Goal: Find specific page/section: Find specific page/section

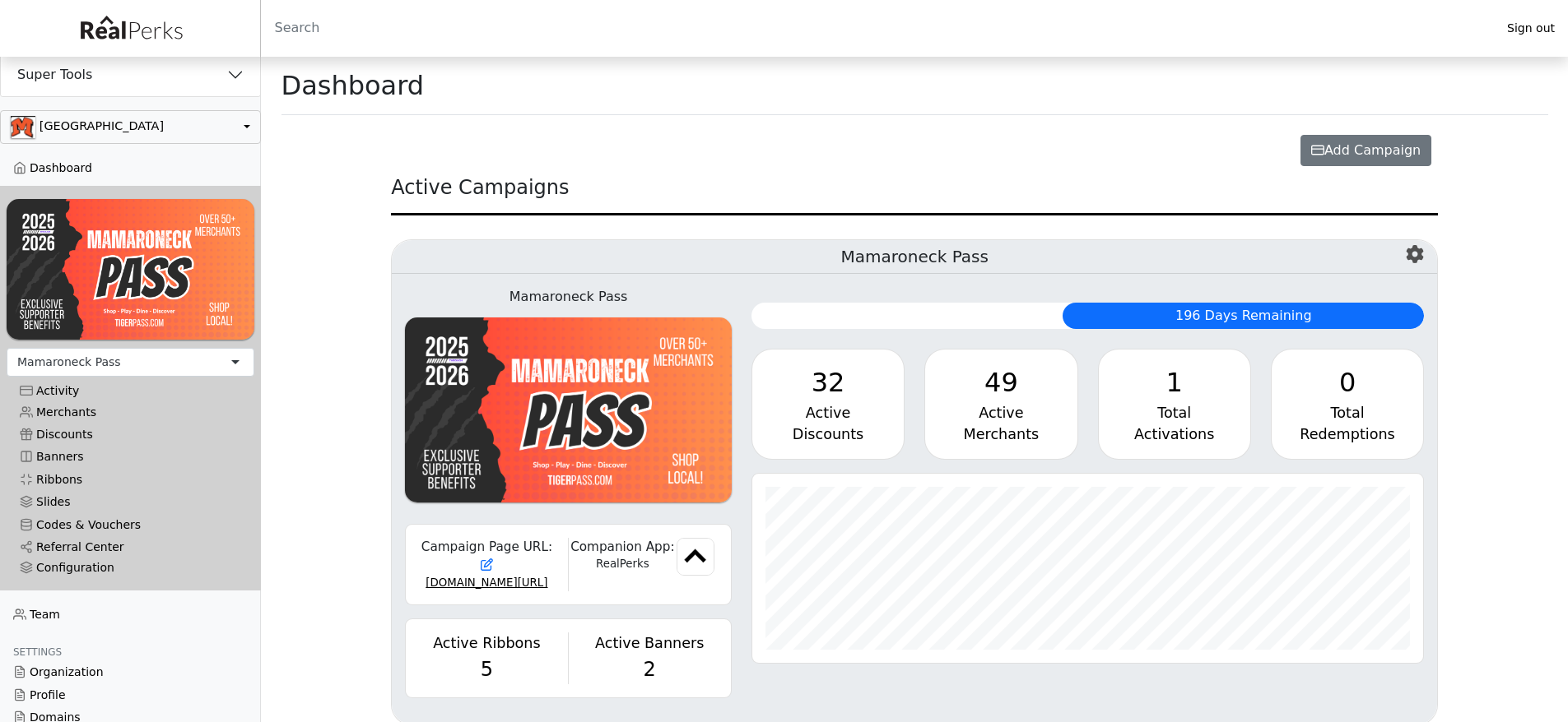
scroll to position [189, 671]
click at [112, 546] on link "Referral Center" at bounding box center [130, 548] width 248 height 22
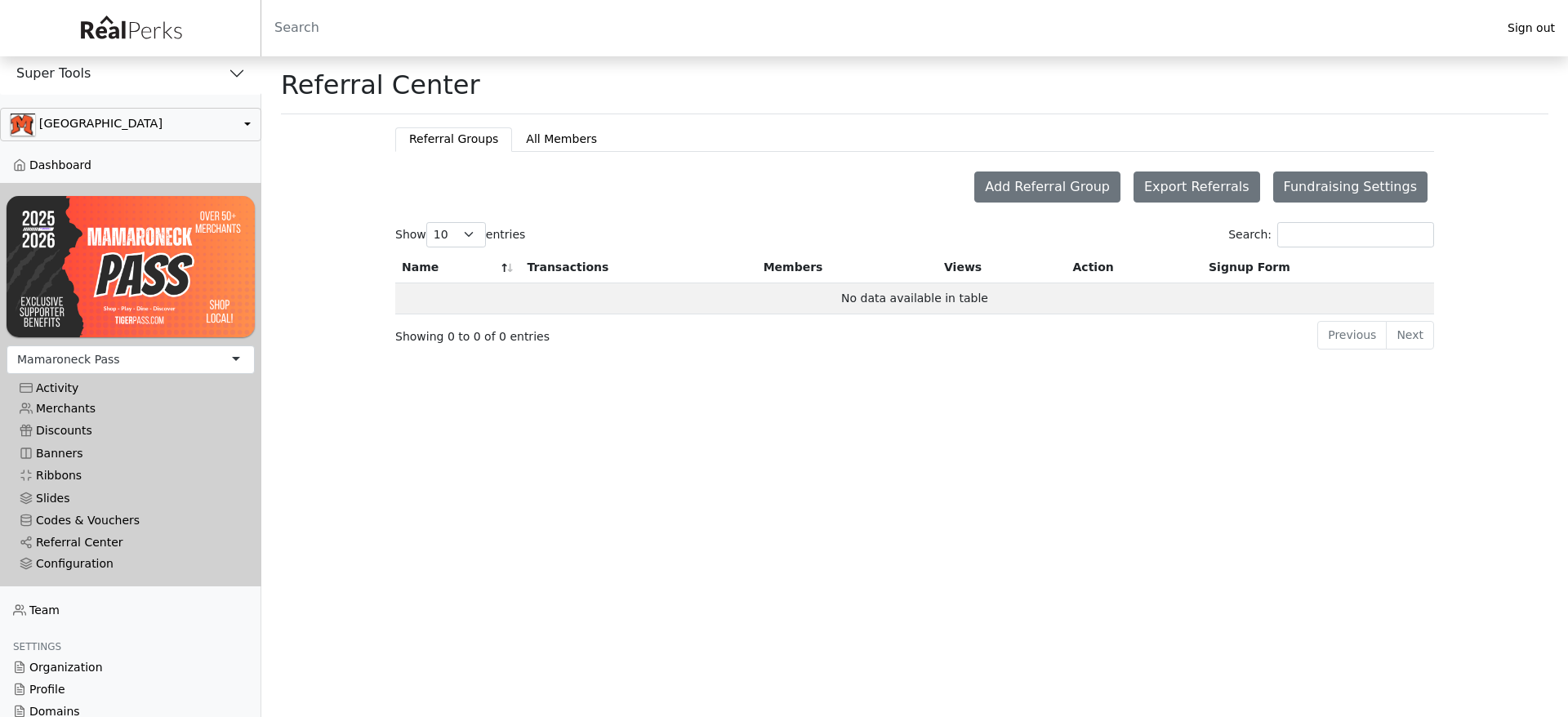
click at [133, 70] on button "Super Tools" at bounding box center [130, 74] width 261 height 43
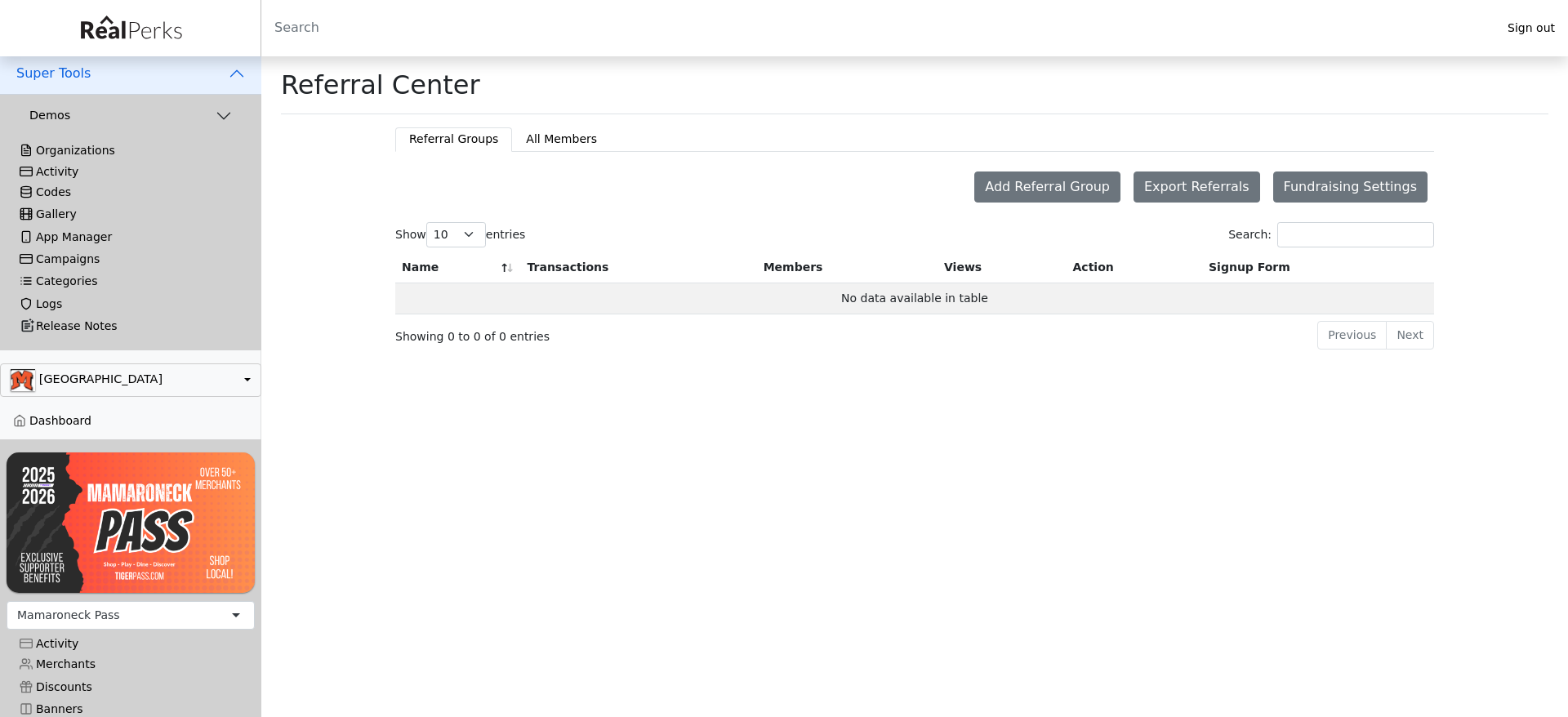
click at [74, 174] on div "Activity" at bounding box center [130, 172] width 222 height 14
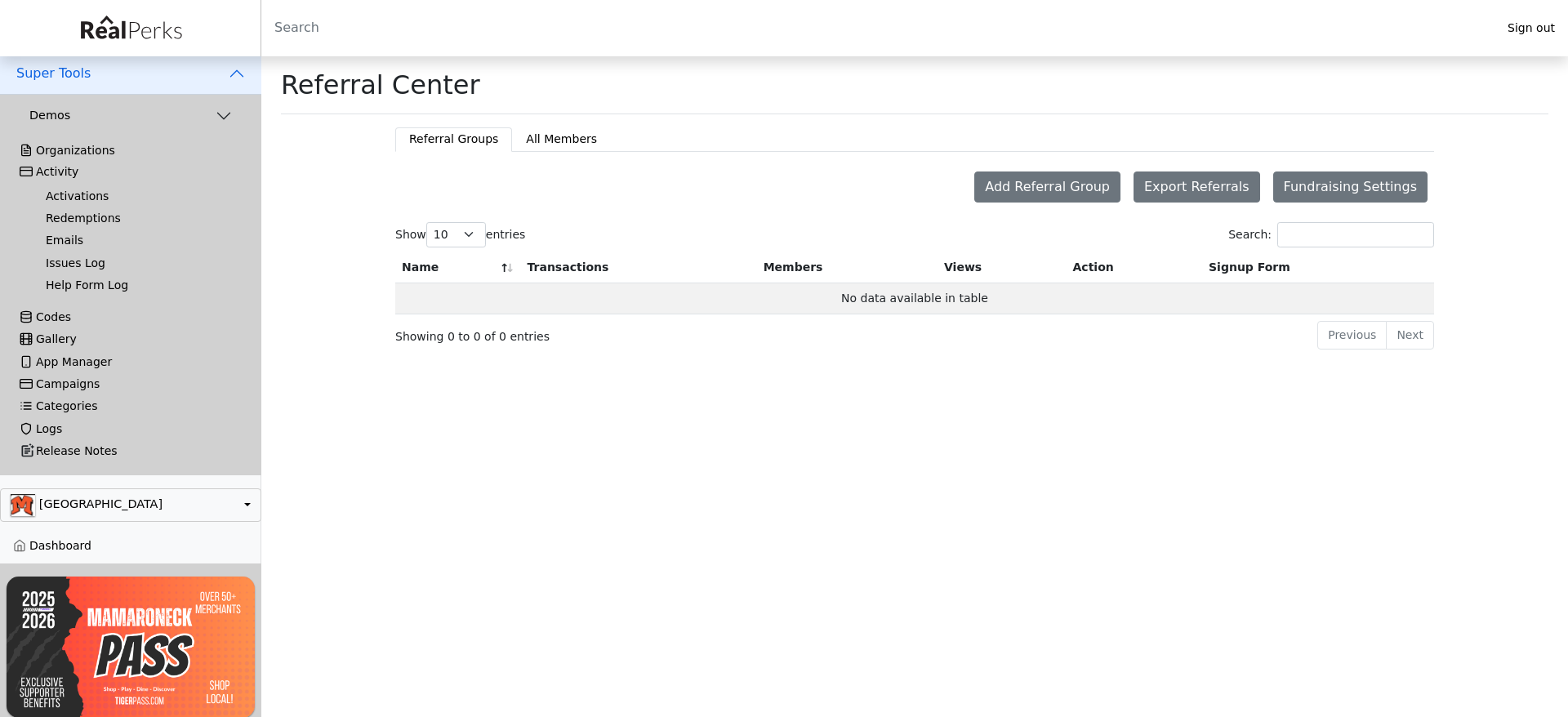
click at [74, 189] on link "Activations" at bounding box center [137, 197] width 209 height 22
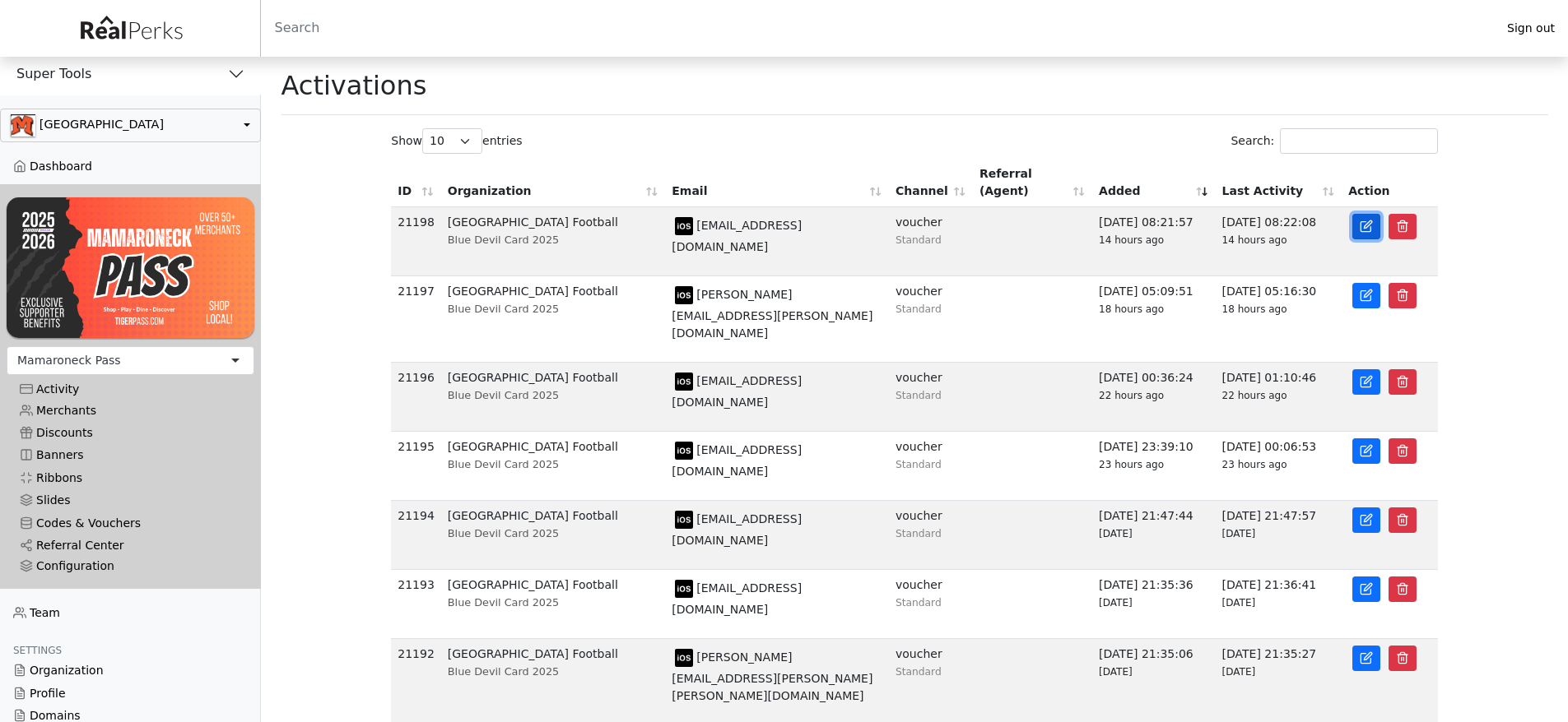
click at [1357, 229] on link at bounding box center [1366, 227] width 28 height 26
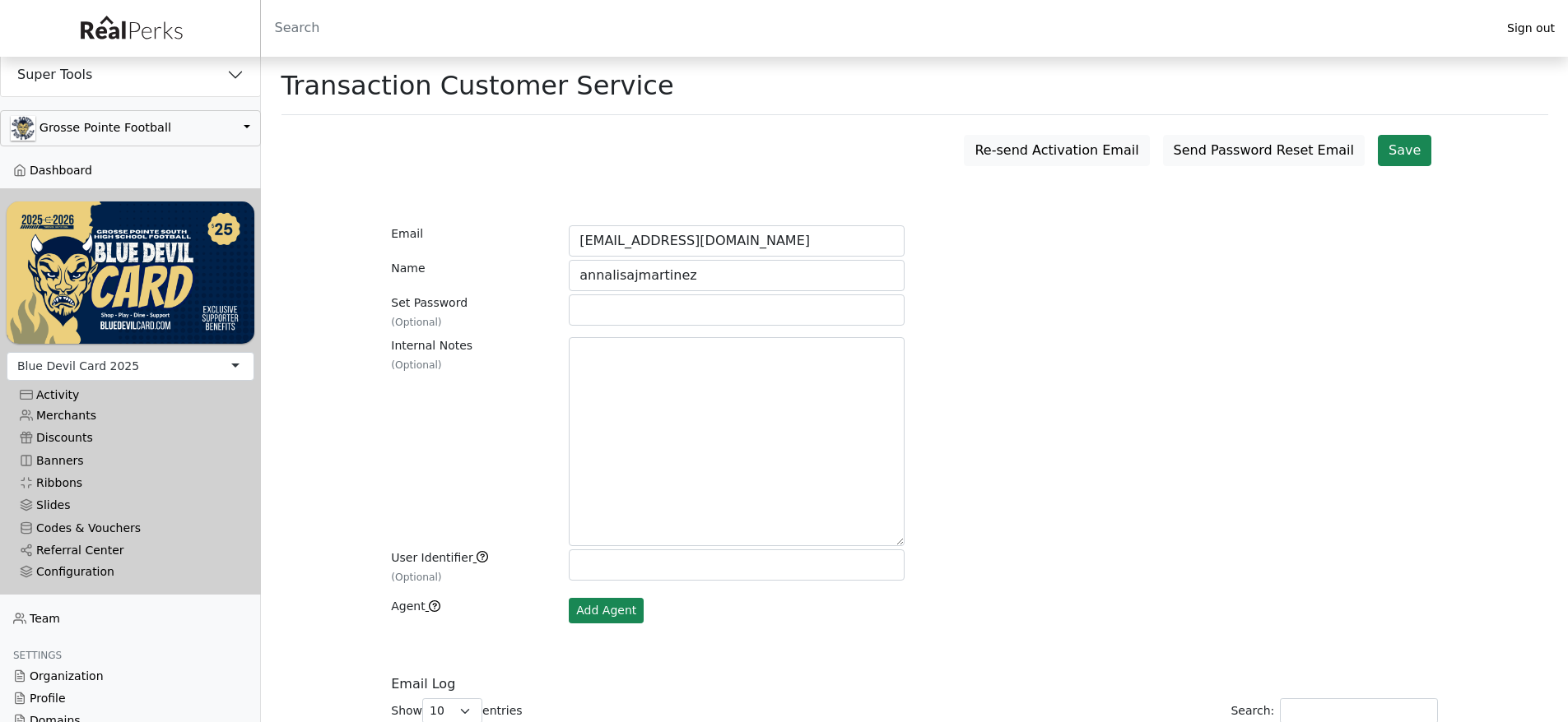
click at [129, 361] on div "Blue Devil Card 2025" at bounding box center [130, 366] width 248 height 28
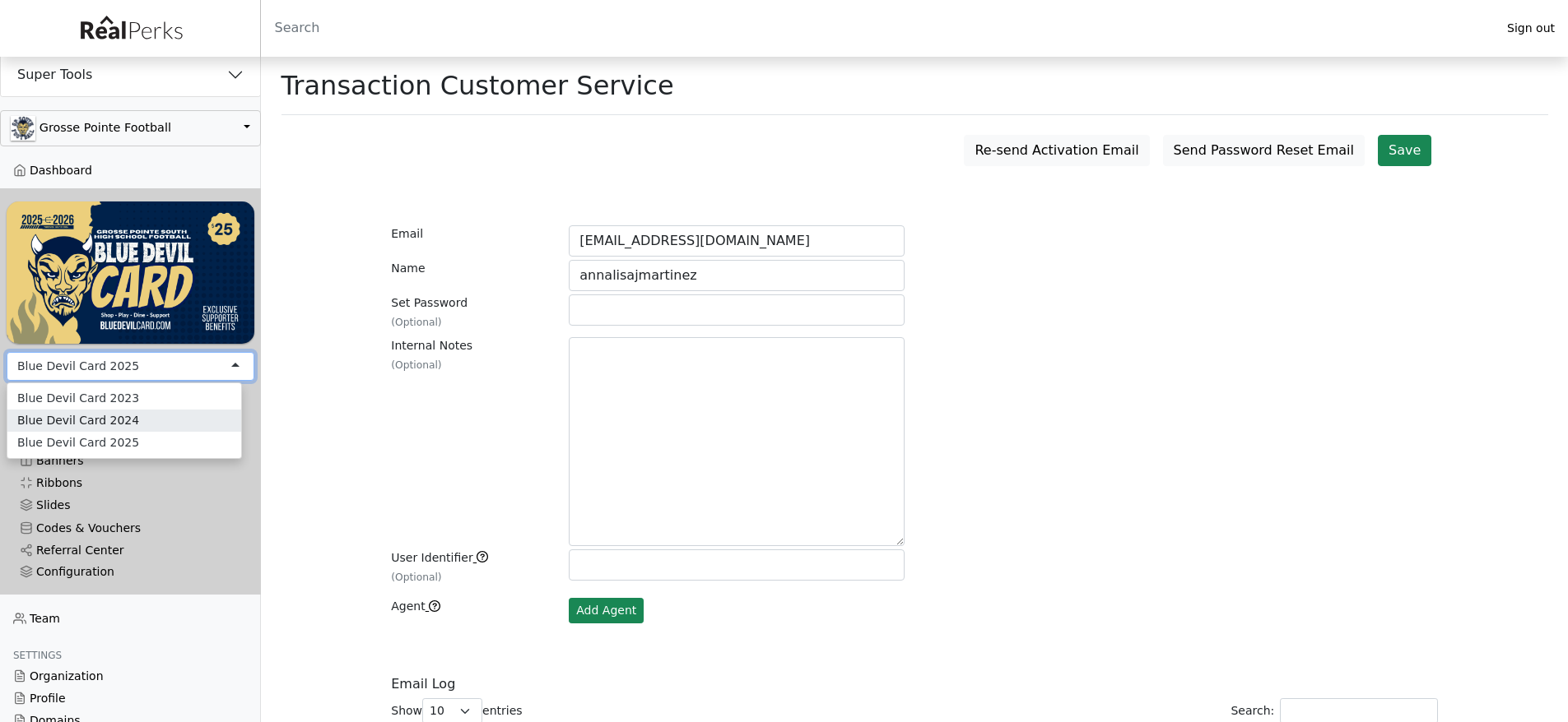
click at [339, 400] on main "Transaction Customer Service Confirm Delete ... Close Confirm Delete Save Send …" at bounding box center [915, 711] width 1307 height 1308
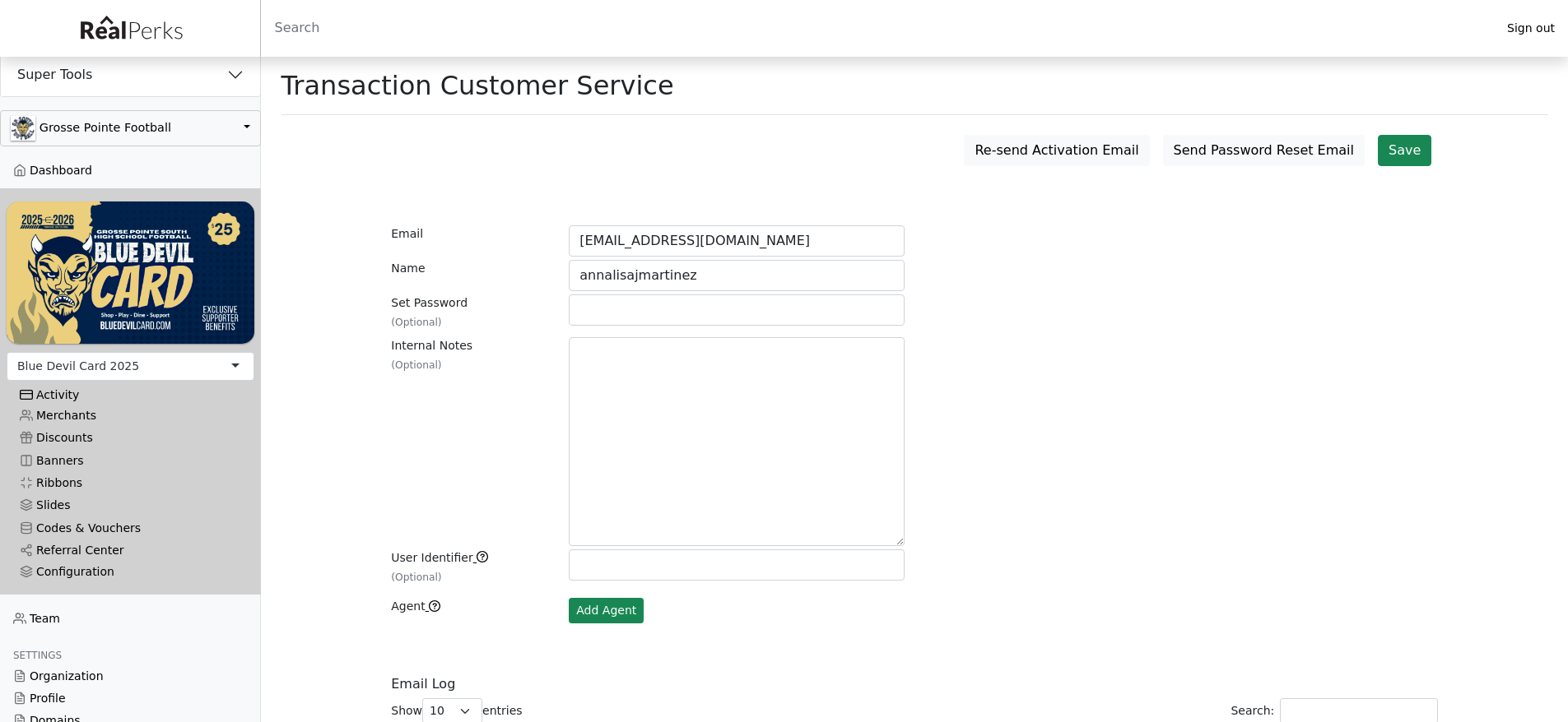
click at [80, 389] on div "Activity" at bounding box center [130, 395] width 222 height 14
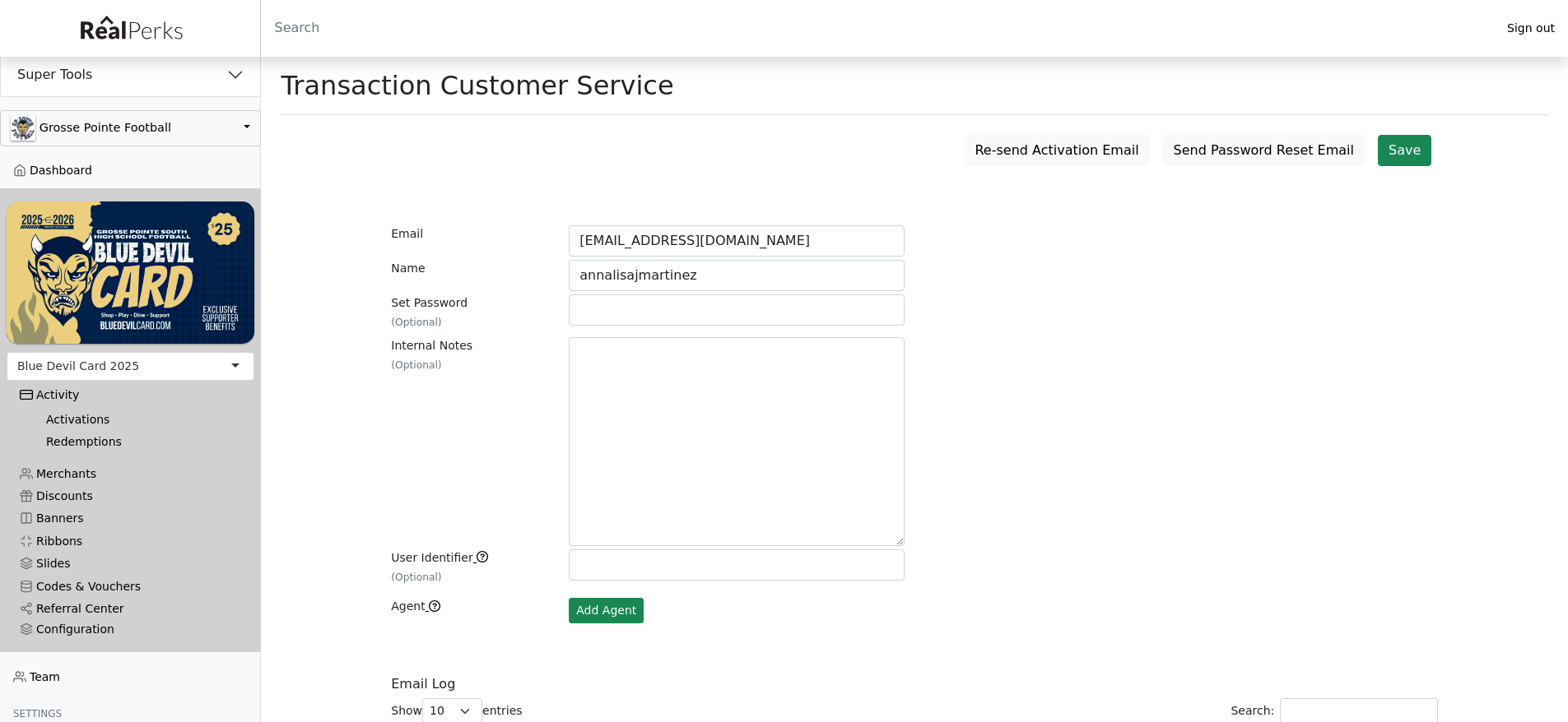
click at [76, 409] on link "Activations" at bounding box center [136, 420] width 208 height 22
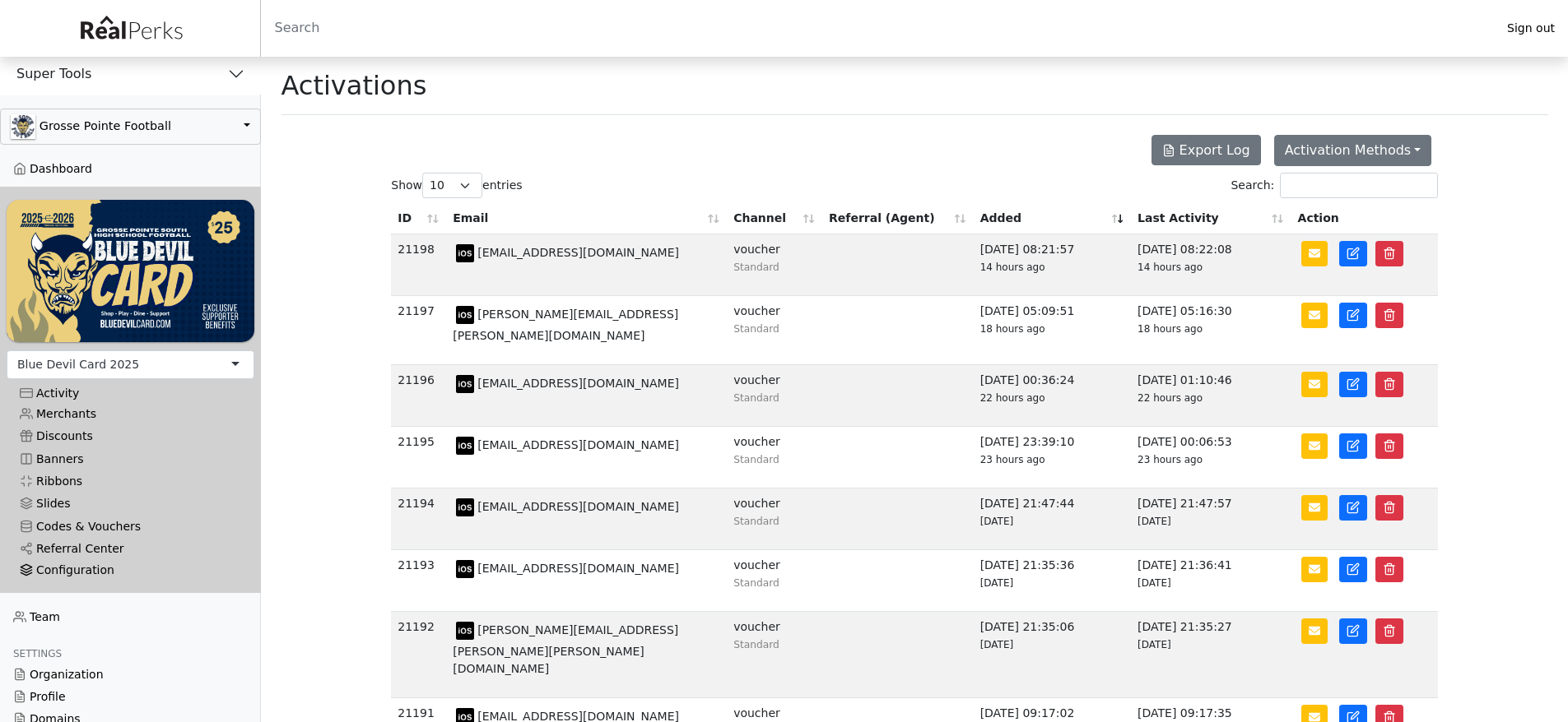
click at [99, 563] on div "Configuration" at bounding box center [130, 570] width 222 height 14
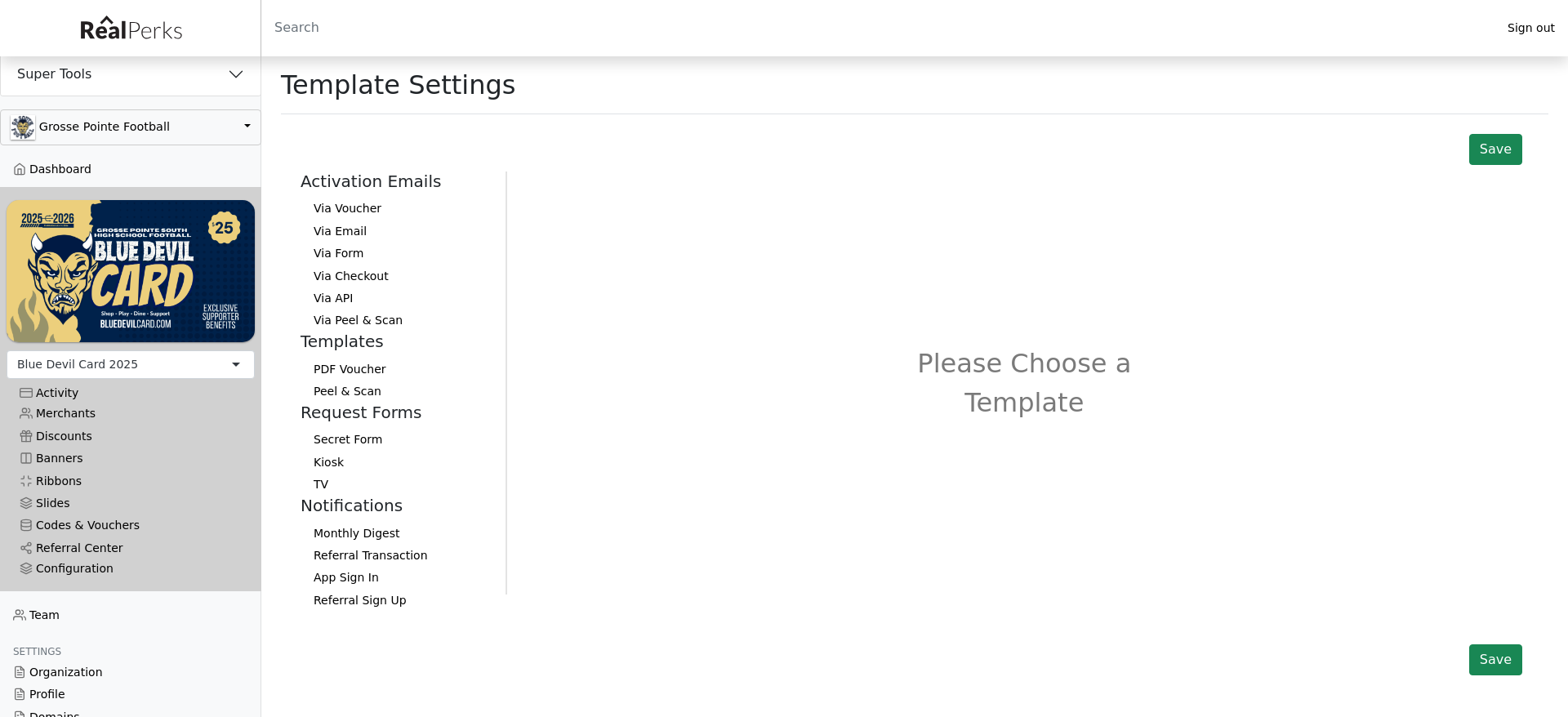
click at [341, 323] on button "Via Peel & Scan" at bounding box center [396, 321] width 192 height 22
